Goal: Task Accomplishment & Management: Complete application form

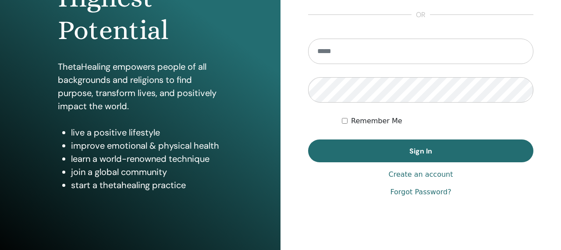
scroll to position [148, 0]
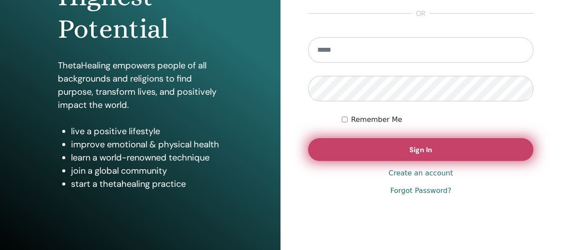
type input "**********"
click at [330, 144] on button "Sign In" at bounding box center [420, 149] width 225 height 23
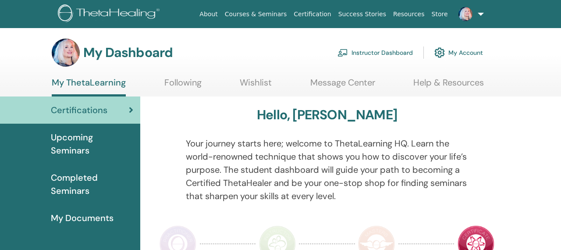
click at [356, 55] on link "Instructor Dashboard" at bounding box center [374, 52] width 75 height 19
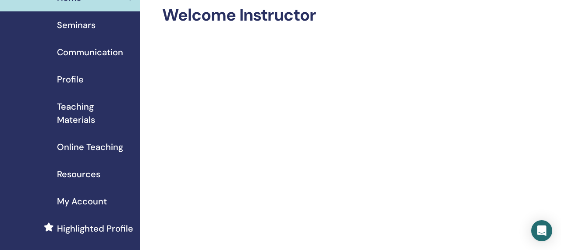
scroll to position [48, 0]
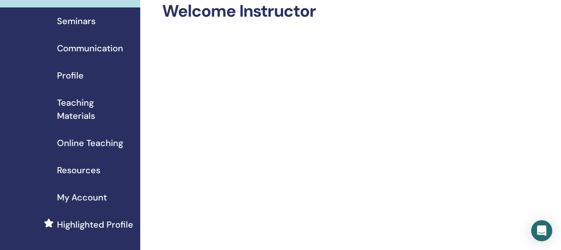
click at [95, 24] on div "Seminars" at bounding box center [70, 20] width 126 height 13
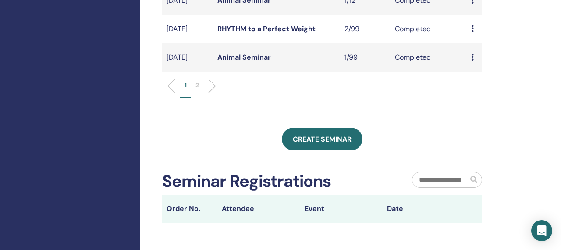
scroll to position [408, 0]
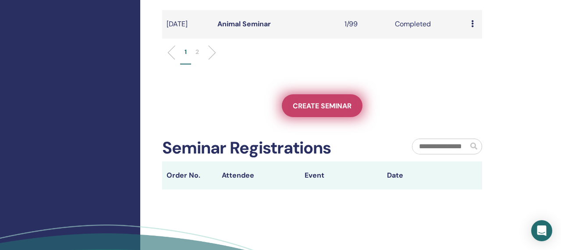
click at [303, 110] on span "Create seminar" at bounding box center [322, 105] width 59 height 9
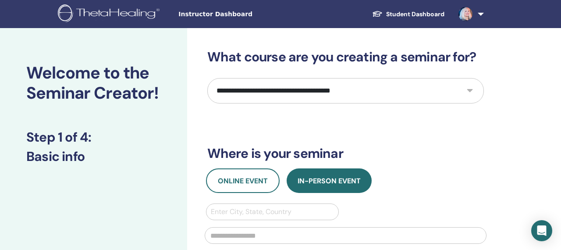
click at [298, 92] on select "**********" at bounding box center [345, 90] width 277 height 25
select select "*"
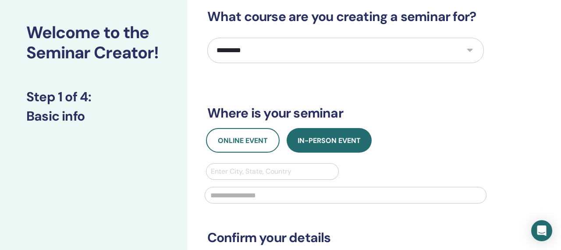
scroll to position [83, 0]
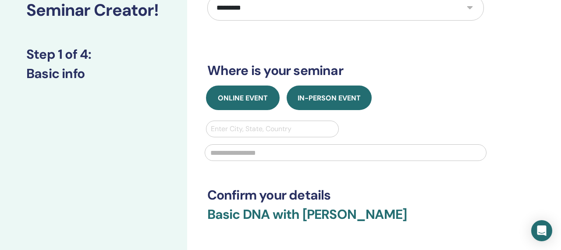
click at [250, 101] on span "Online Event" at bounding box center [243, 97] width 50 height 9
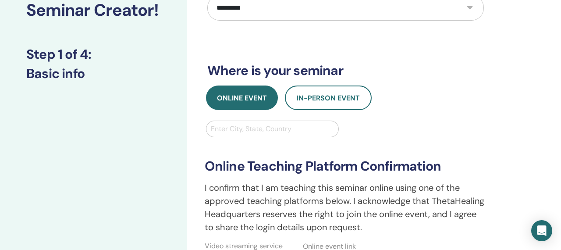
click at [391, 80] on div "**********" at bounding box center [345, 173] width 277 height 415
click at [238, 130] on div at bounding box center [273, 129] width 124 height 12
paste input "**********"
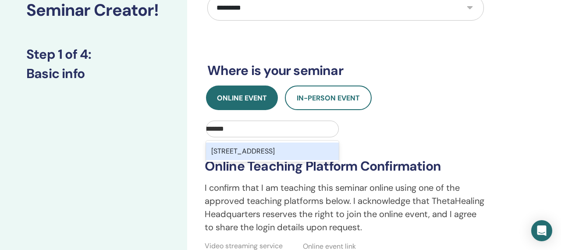
type input "**********"
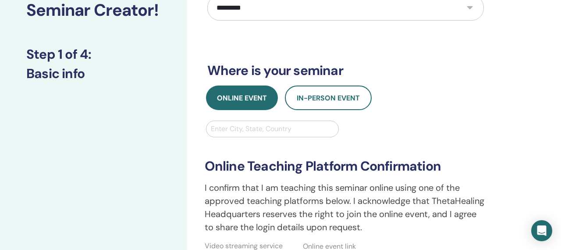
click at [356, 134] on div "**********" at bounding box center [345, 195] width 292 height 148
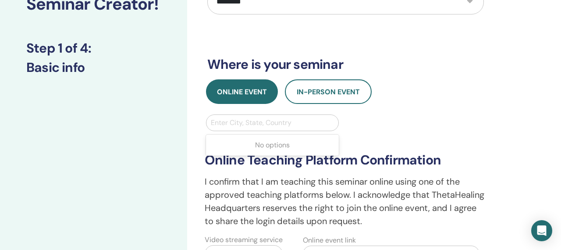
click at [309, 122] on div at bounding box center [273, 123] width 124 height 12
type input "***"
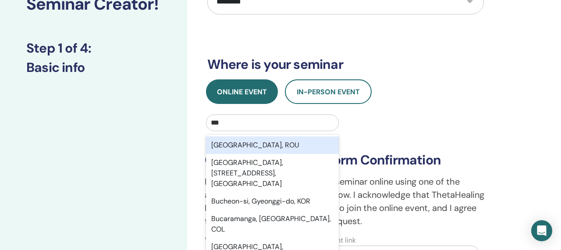
click at [290, 141] on div "București, ROU" at bounding box center [272, 145] width 133 height 18
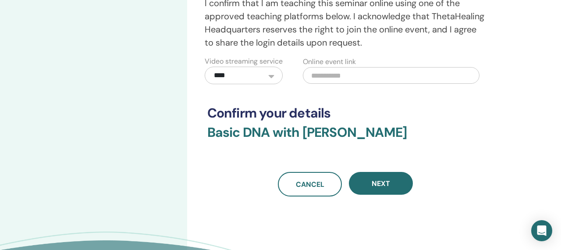
scroll to position [284, 0]
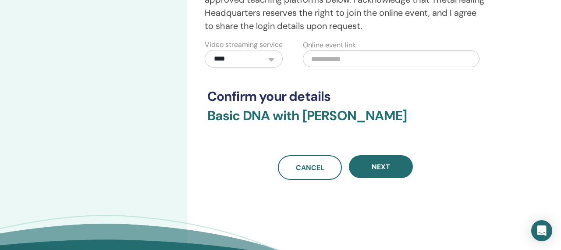
click at [334, 60] on input "text" at bounding box center [391, 58] width 177 height 17
paste input "**********"
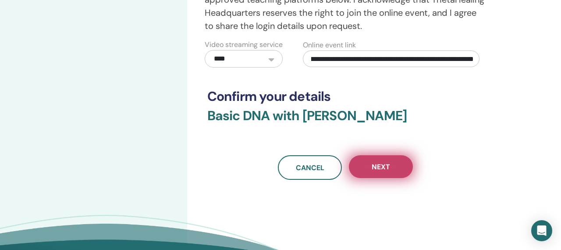
type input "**********"
click at [380, 171] on span "Next" at bounding box center [381, 166] width 18 height 9
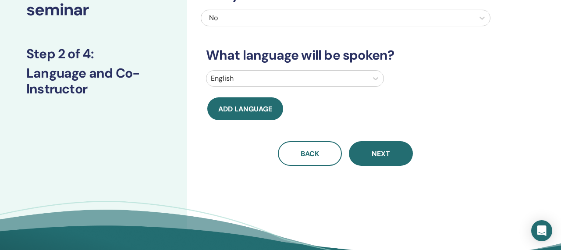
scroll to position [38, 0]
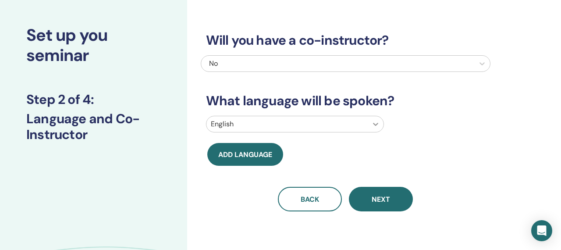
click at [374, 124] on icon at bounding box center [375, 124] width 9 height 9
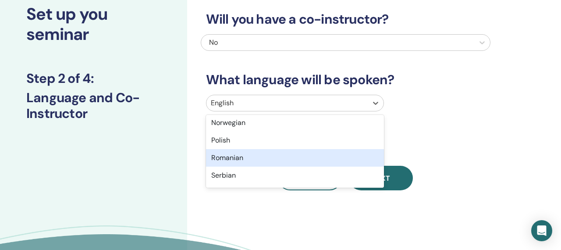
scroll to position [580, 0]
click at [320, 158] on div "Romanian" at bounding box center [295, 159] width 178 height 18
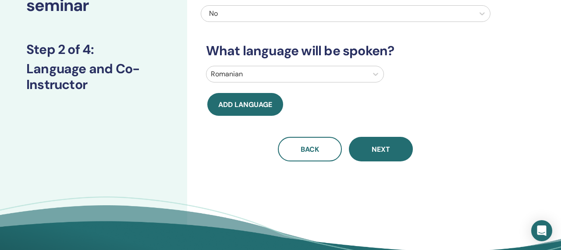
scroll to position [91, 0]
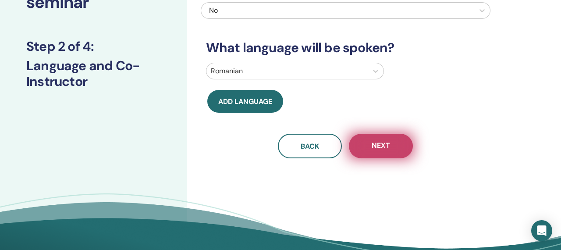
click at [389, 142] on span "Next" at bounding box center [381, 146] width 18 height 11
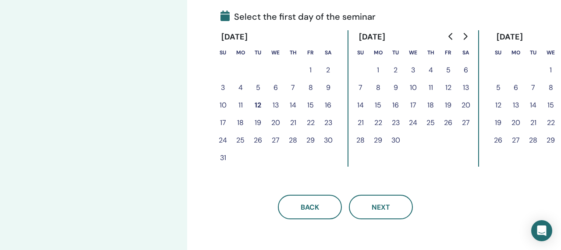
scroll to position [212, 0]
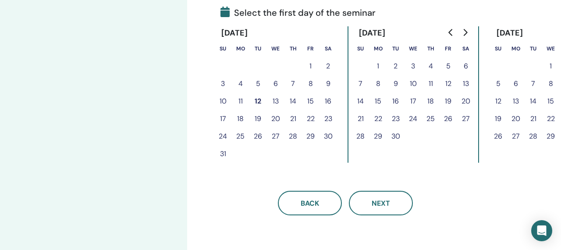
click at [272, 99] on button "13" at bounding box center [276, 101] width 18 height 18
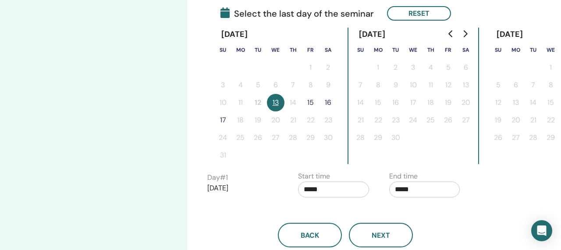
click at [220, 121] on button "17" at bounding box center [223, 120] width 18 height 18
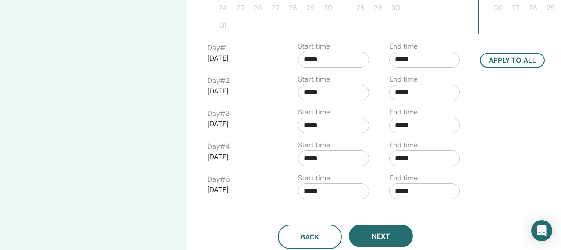
scroll to position [343, 0]
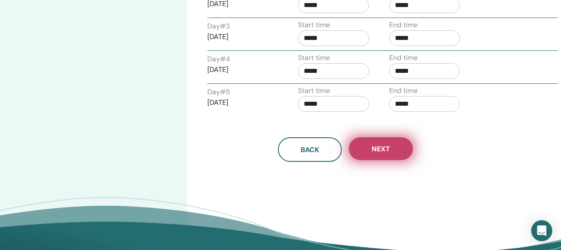
click at [371, 150] on button "Next" at bounding box center [381, 148] width 64 height 23
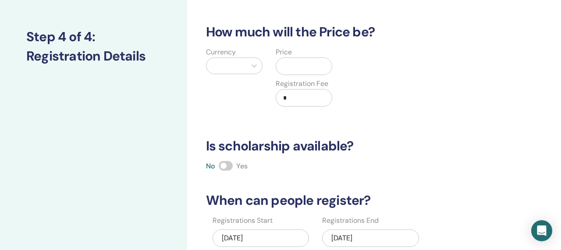
scroll to position [82, 0]
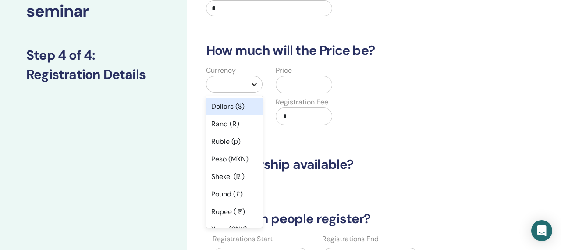
click at [255, 88] on icon at bounding box center [254, 84] width 9 height 9
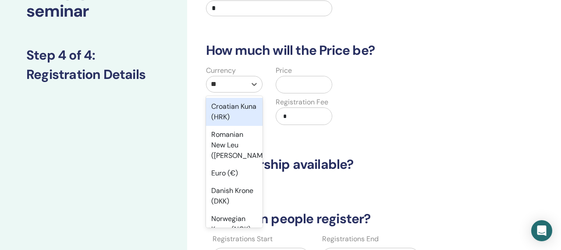
type input "***"
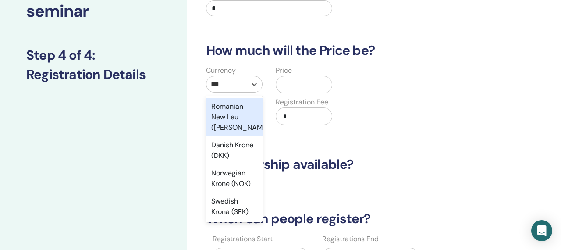
click at [224, 110] on div "Romanian New Leu (RON)" at bounding box center [234, 117] width 57 height 39
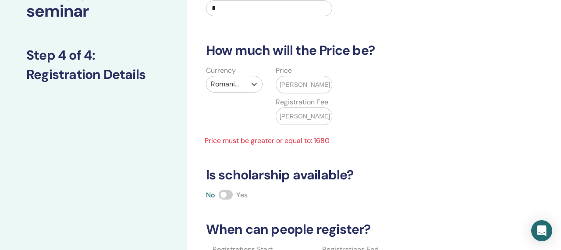
click at [330, 87] on input "text" at bounding box center [333, 84] width 7 height 17
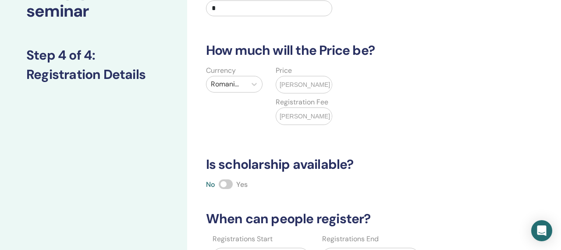
click at [330, 90] on input "****" at bounding box center [333, 84] width 7 height 17
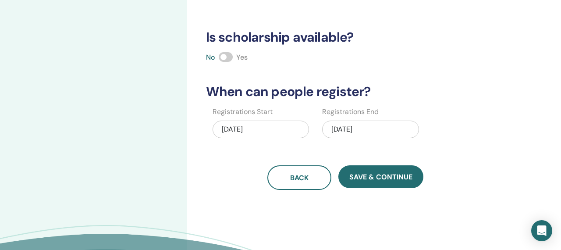
scroll to position [217, 0]
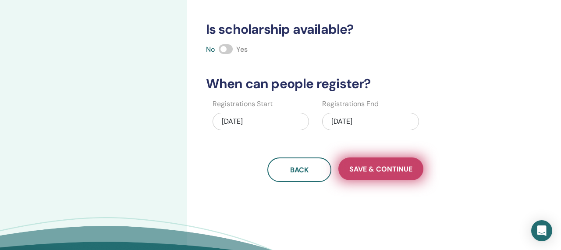
type input "****"
click at [361, 167] on span "Save & Continue" at bounding box center [380, 168] width 63 height 9
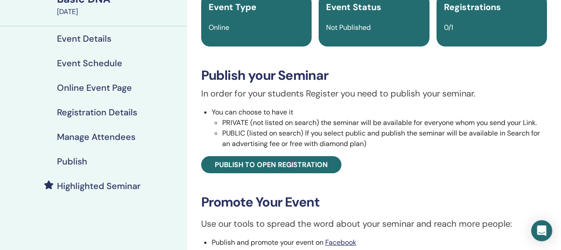
scroll to position [80, 0]
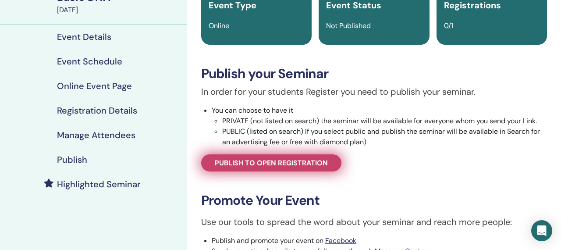
click at [226, 165] on span "Publish to open registration" at bounding box center [271, 162] width 113 height 9
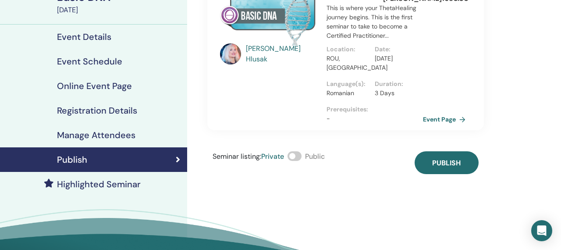
click at [295, 157] on span at bounding box center [295, 156] width 14 height 10
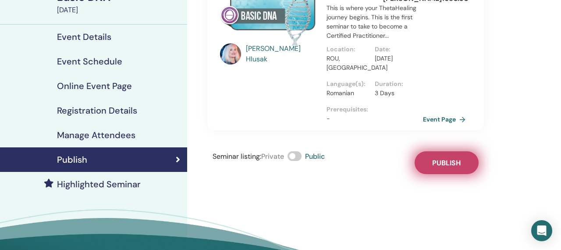
click at [429, 160] on button "Publish" at bounding box center [447, 162] width 64 height 23
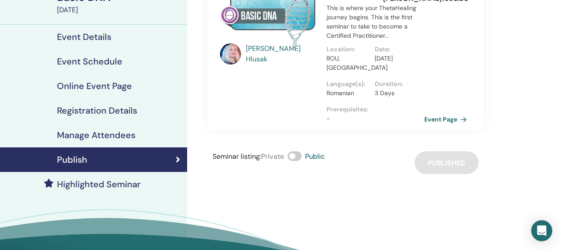
click at [437, 118] on link "Event Page" at bounding box center [447, 119] width 46 height 13
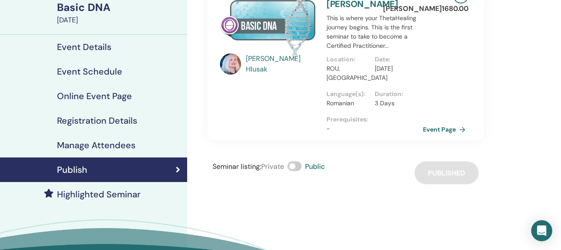
scroll to position [56, 0]
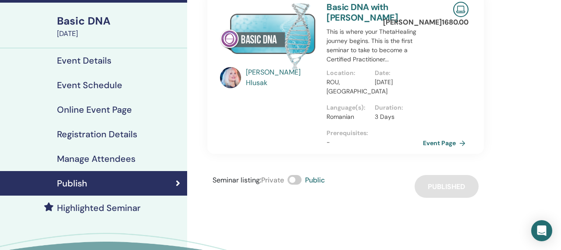
click at [112, 85] on h4 "Event Schedule" at bounding box center [89, 85] width 65 height 11
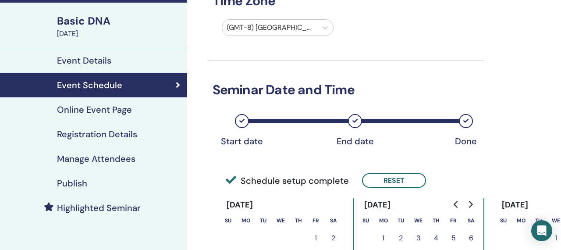
click at [308, 28] on div at bounding box center [270, 27] width 87 height 12
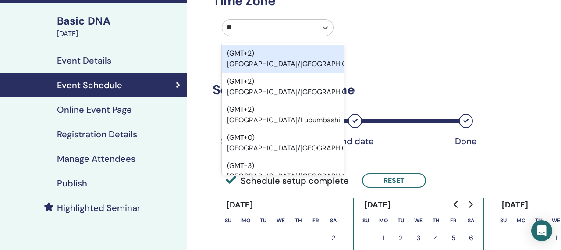
type input "***"
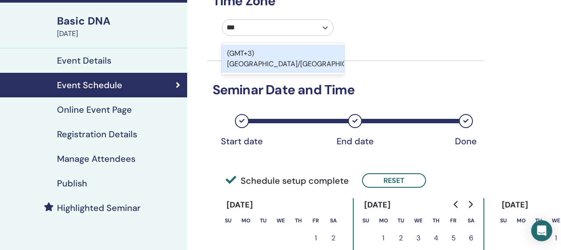
click at [270, 50] on div "(GMT+3) Europe/Bucharest" at bounding box center [283, 59] width 123 height 28
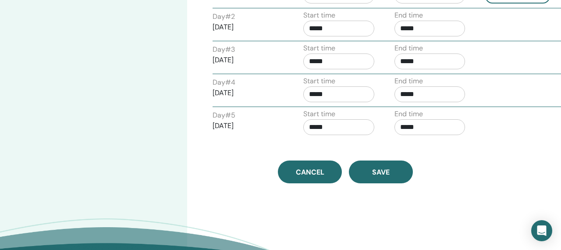
scroll to position [325, 0]
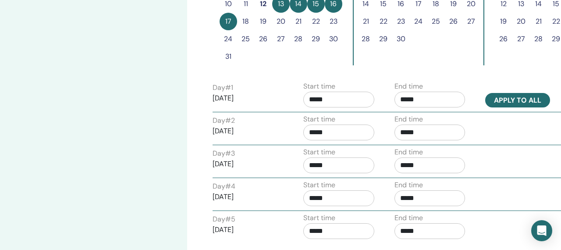
click at [500, 103] on button "Apply to all" at bounding box center [517, 100] width 65 height 14
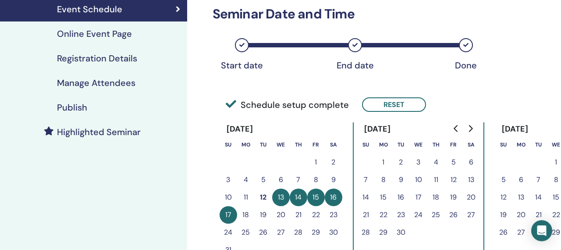
scroll to position [129, 0]
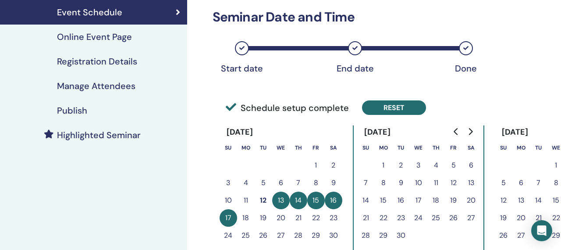
click at [401, 109] on button "Reset" at bounding box center [394, 107] width 64 height 14
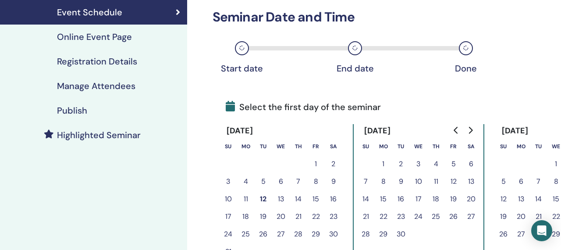
click at [281, 198] on button "13" at bounding box center [281, 199] width 18 height 18
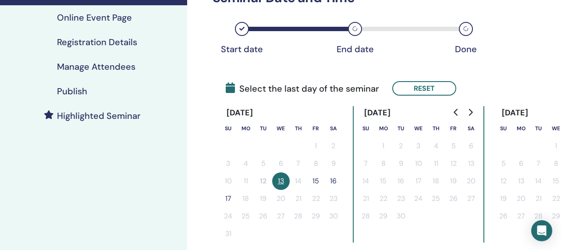
scroll to position [188, 0]
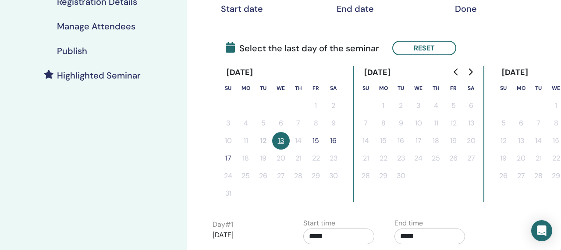
click at [227, 159] on button "17" at bounding box center [229, 158] width 18 height 18
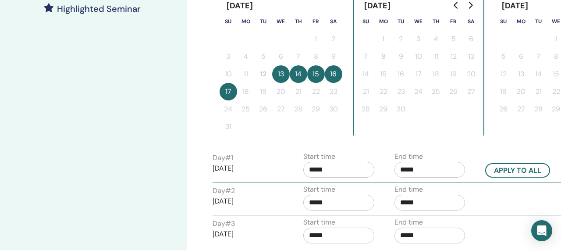
scroll to position [262, 0]
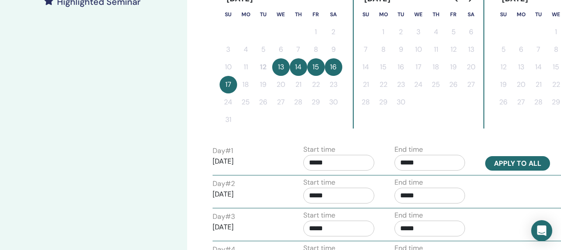
click at [500, 166] on button "Apply to all" at bounding box center [517, 163] width 65 height 14
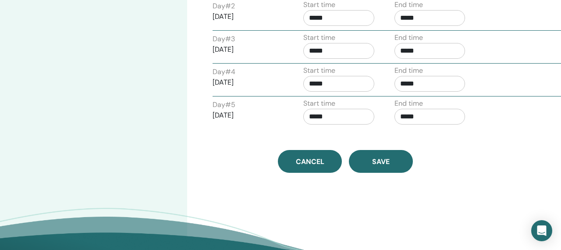
scroll to position [463, 0]
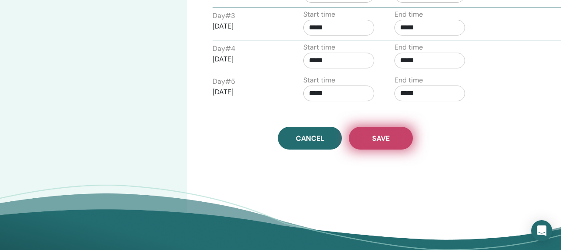
click at [395, 143] on button "Save" at bounding box center [381, 138] width 64 height 23
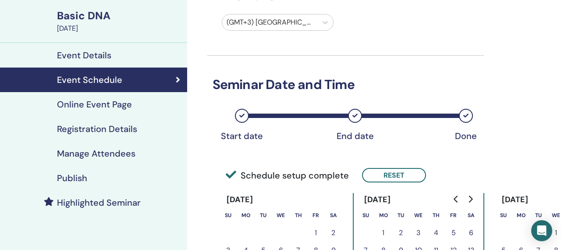
scroll to position [14, 0]
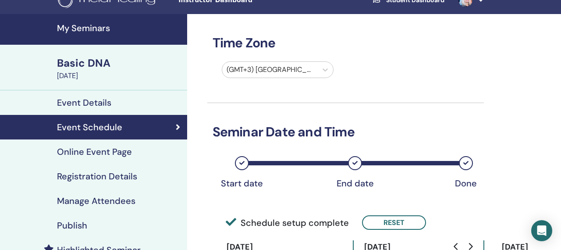
click at [90, 200] on h4 "Manage Attendees" at bounding box center [96, 200] width 78 height 11
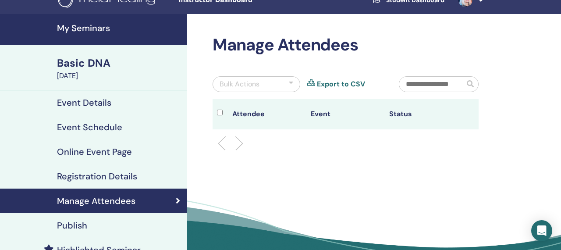
click at [121, 172] on h4 "Registration Details" at bounding box center [97, 176] width 80 height 11
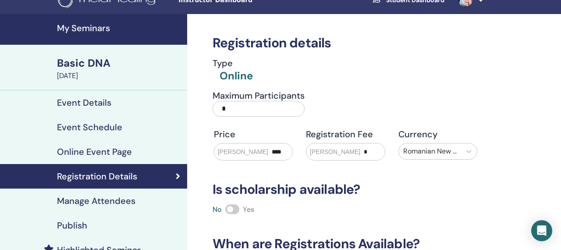
click at [241, 106] on input "*" at bounding box center [259, 109] width 92 height 16
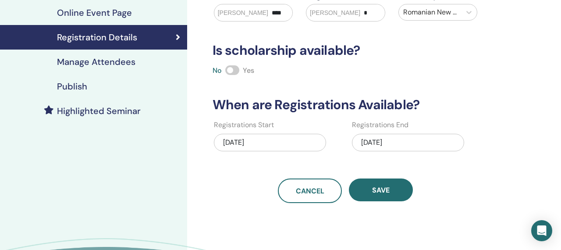
scroll to position [155, 0]
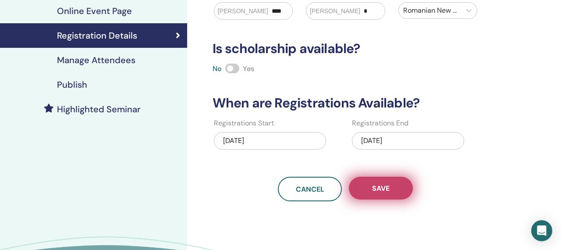
type input "**"
click at [376, 190] on span "Save" at bounding box center [381, 188] width 18 height 9
click at [378, 190] on span "Save" at bounding box center [381, 188] width 18 height 9
click at [377, 190] on span "Save" at bounding box center [381, 188] width 18 height 9
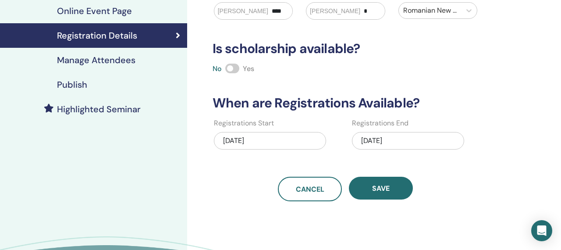
click at [75, 86] on h4 "Publish" at bounding box center [72, 84] width 30 height 11
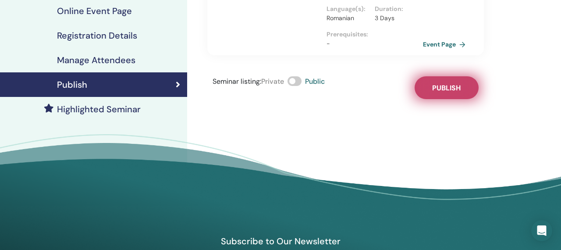
click at [449, 88] on span "Publish" at bounding box center [446, 87] width 28 height 9
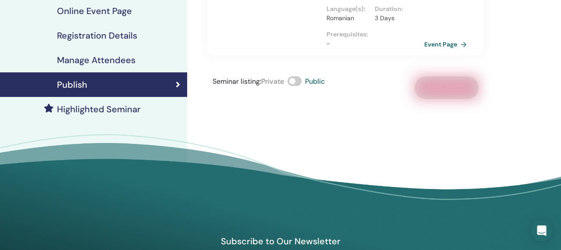
click at [443, 44] on link "Event Page" at bounding box center [447, 44] width 46 height 13
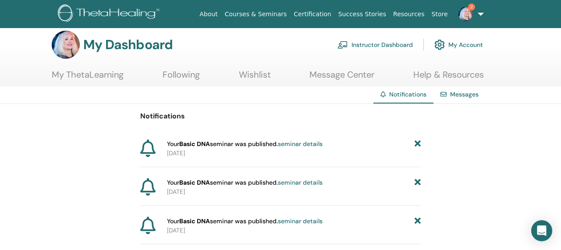
scroll to position [9, 0]
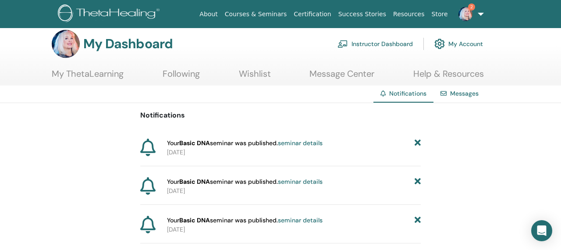
click at [319, 142] on link "seminar details" at bounding box center [300, 143] width 45 height 8
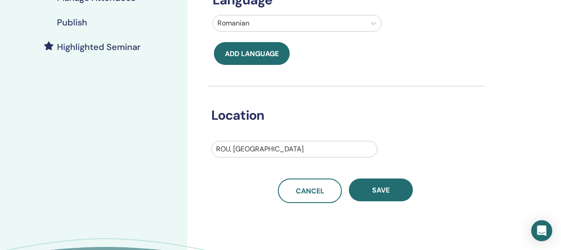
scroll to position [130, 0]
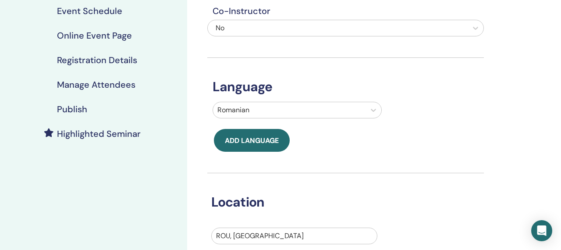
click at [83, 109] on h4 "Publish" at bounding box center [72, 109] width 30 height 11
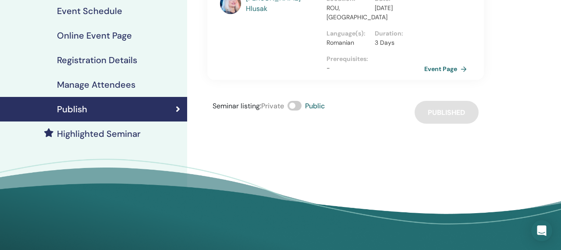
click at [434, 70] on link "Event Page" at bounding box center [447, 68] width 46 height 13
